Goal: Task Accomplishment & Management: Use online tool/utility

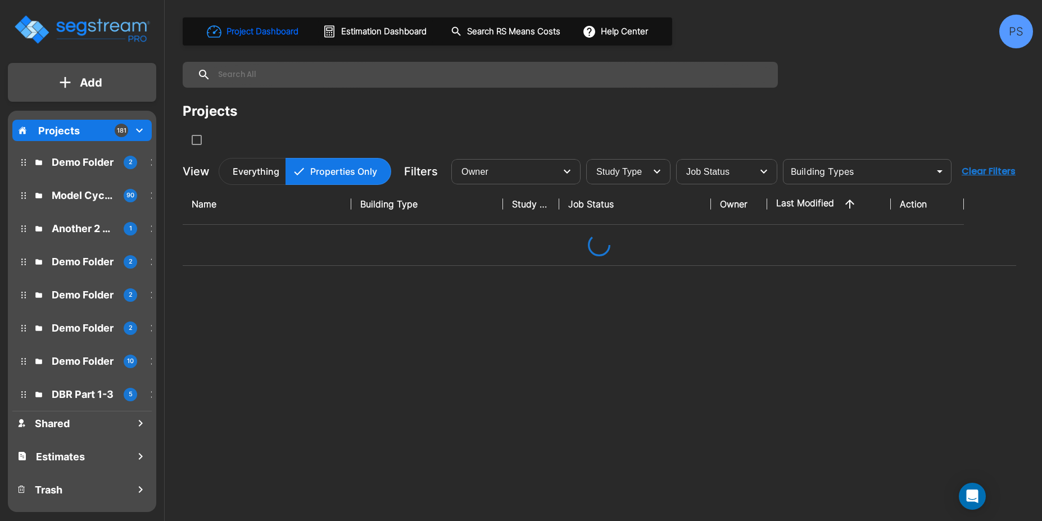
click at [1010, 33] on div "PS" at bounding box center [1016, 32] width 34 height 34
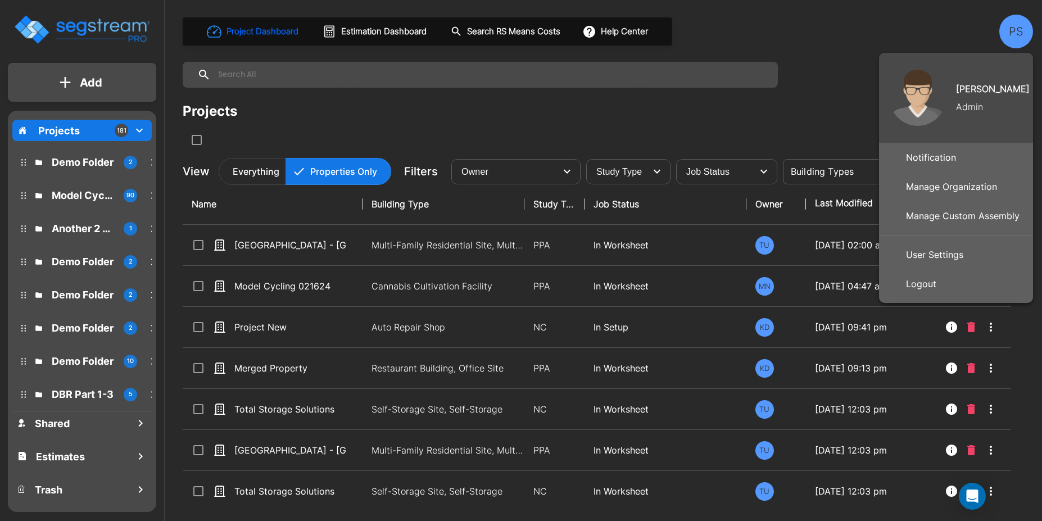
click at [954, 212] on p "Manage Custom Assembly" at bounding box center [962, 216] width 122 height 22
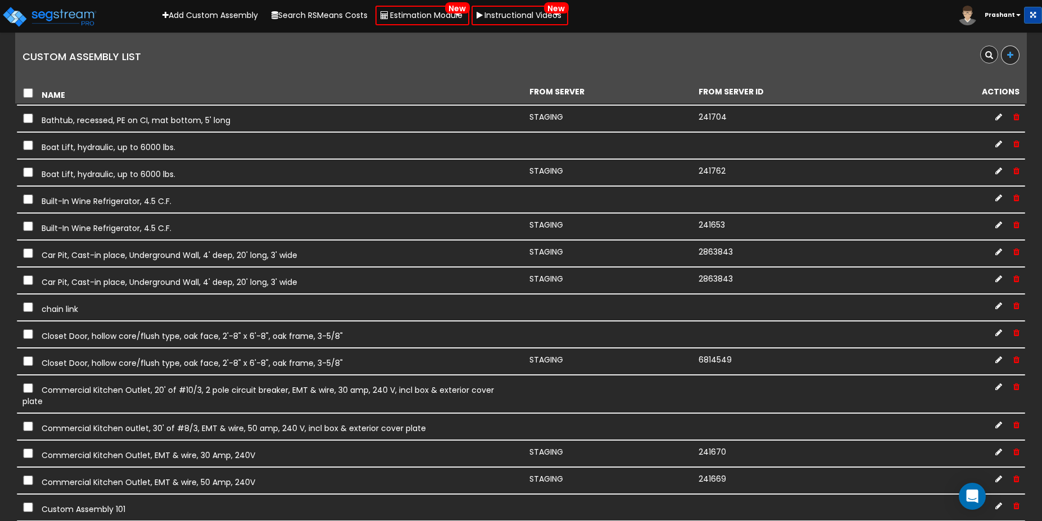
scroll to position [874, 0]
